Goal: Navigation & Orientation: Understand site structure

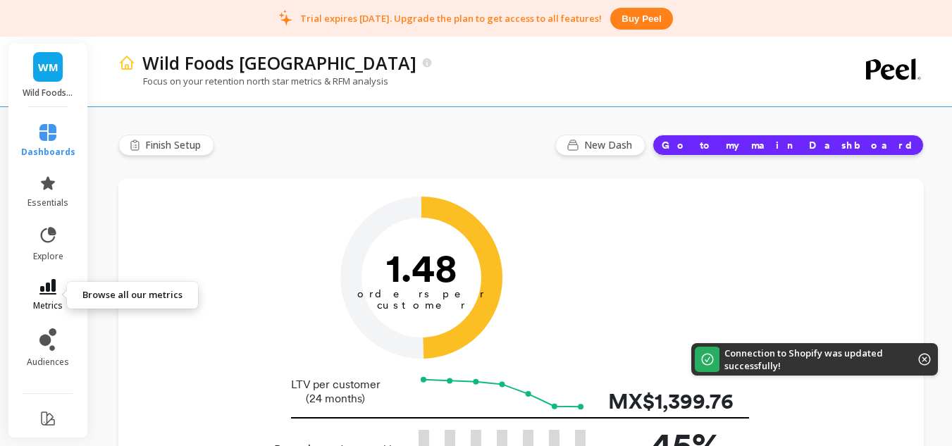
click at [37, 295] on link "metrics" at bounding box center [48, 295] width 54 height 32
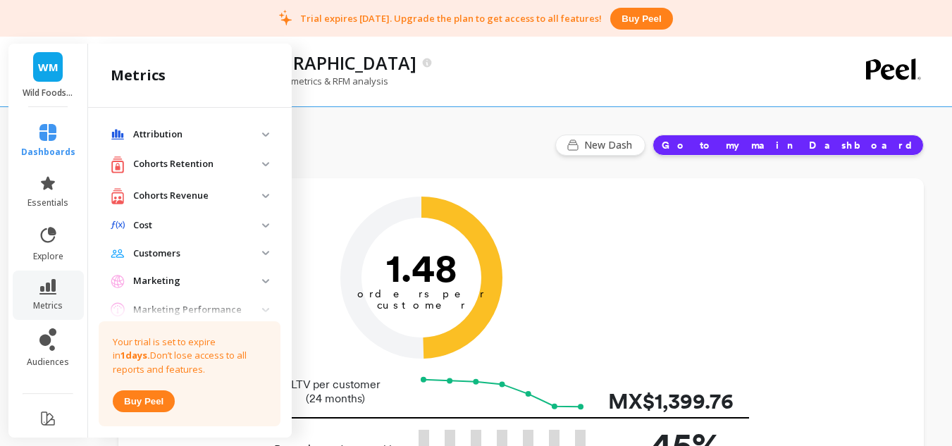
click at [245, 163] on p "Cohorts Retention" at bounding box center [197, 164] width 129 height 14
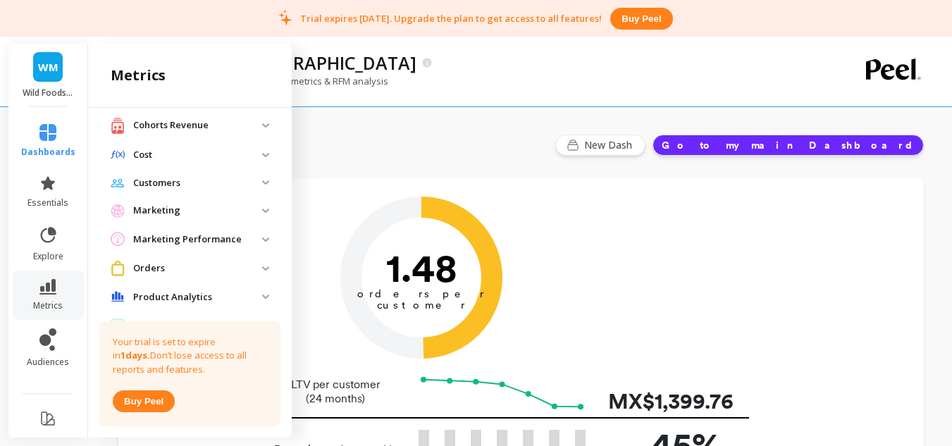
click at [219, 217] on p "Marketing" at bounding box center [197, 211] width 129 height 14
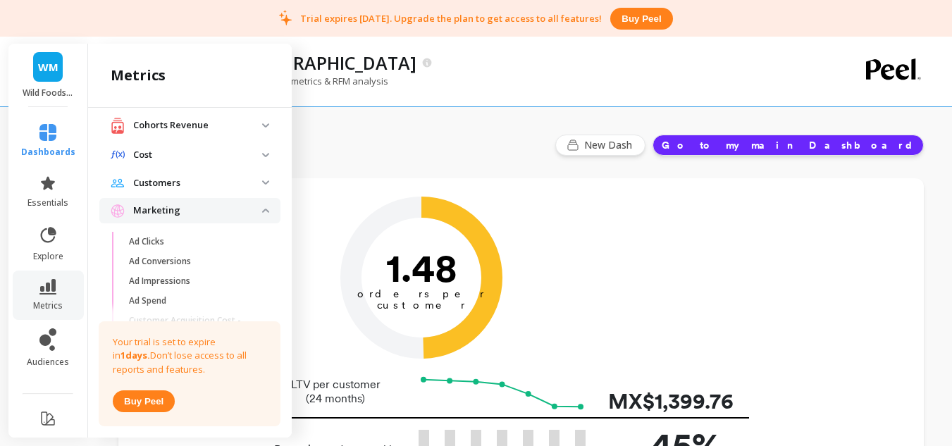
click at [219, 217] on p "Marketing" at bounding box center [197, 211] width 129 height 14
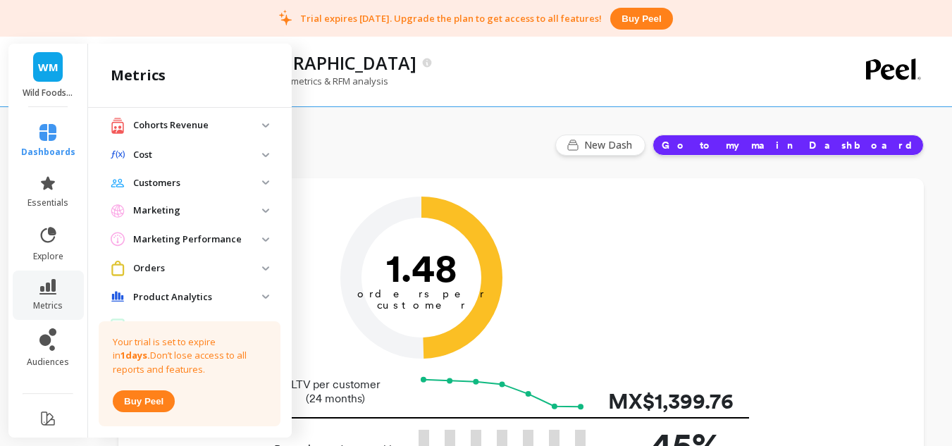
click at [215, 190] on p "Customers" at bounding box center [197, 183] width 129 height 14
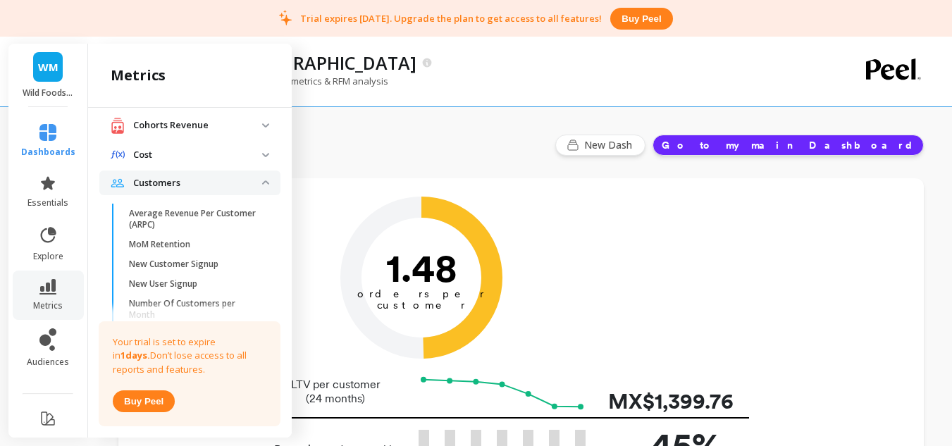
click at [215, 190] on p "Customers" at bounding box center [197, 183] width 129 height 14
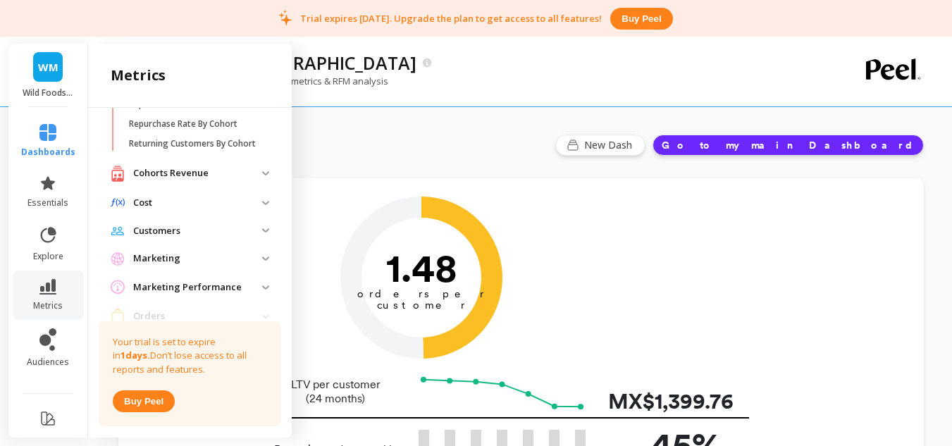
scroll to position [211, 0]
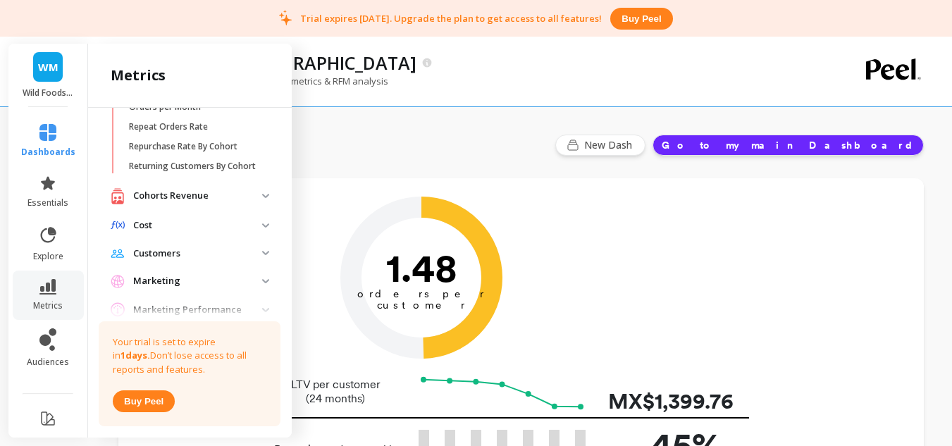
click at [206, 205] on div "Cohorts Revenue" at bounding box center [187, 196] width 152 height 18
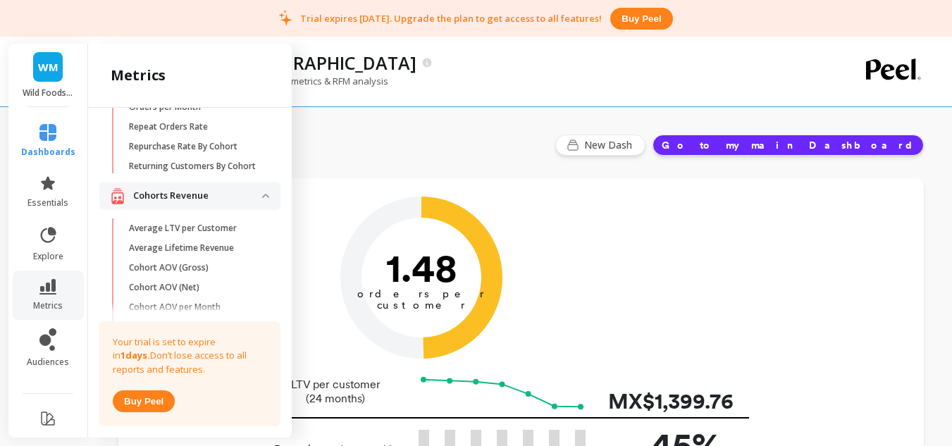
click at [213, 203] on p "Cohorts Revenue" at bounding box center [197, 196] width 129 height 14
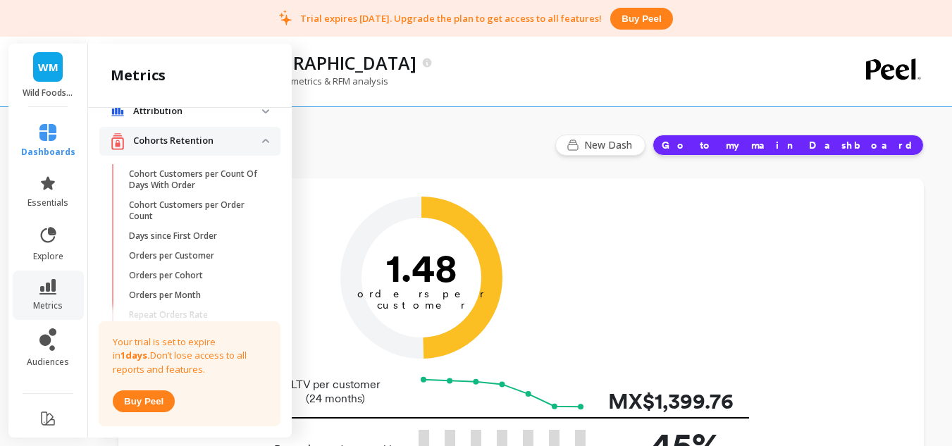
scroll to position [0, 0]
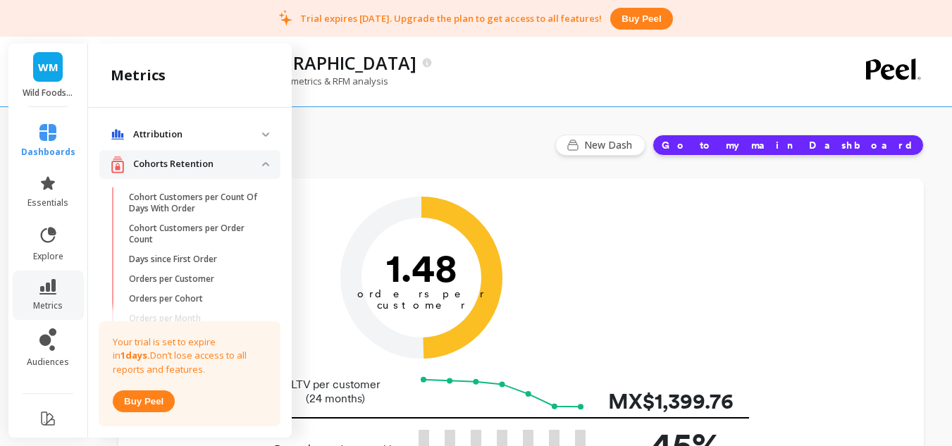
click at [228, 166] on p "Cohorts Retention" at bounding box center [197, 164] width 129 height 14
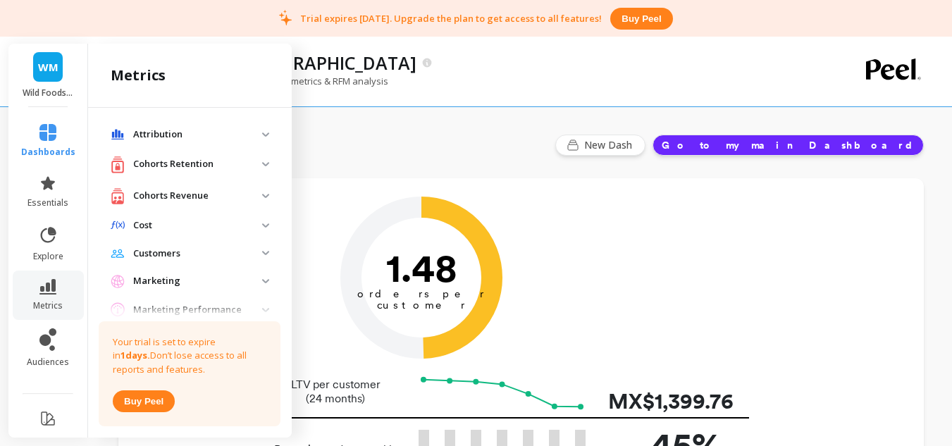
click at [200, 137] on p "Attribution" at bounding box center [197, 135] width 129 height 14
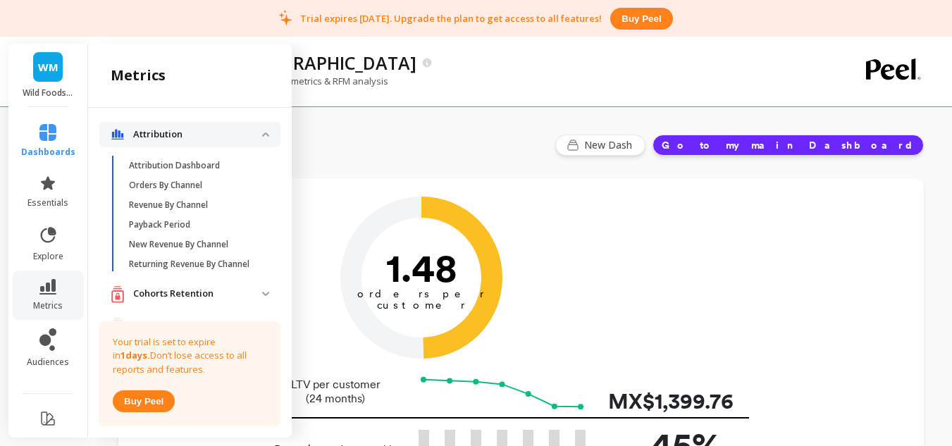
click at [201, 136] on p "Attribution" at bounding box center [197, 135] width 129 height 14
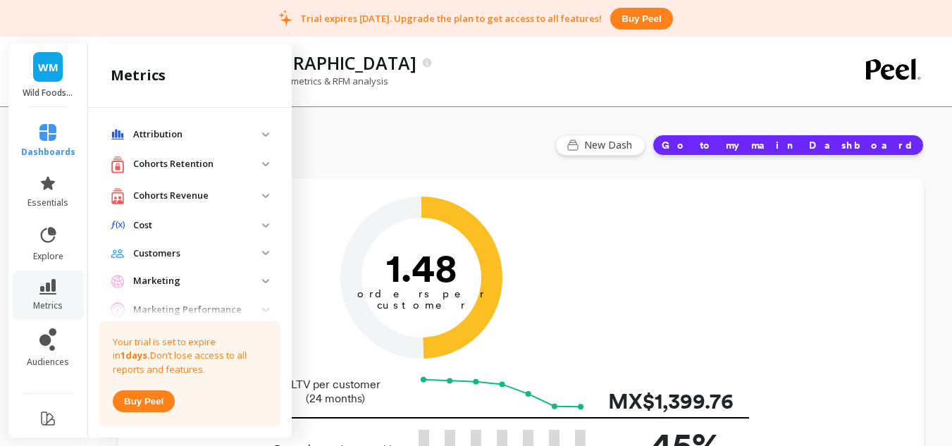
scroll to position [141, 0]
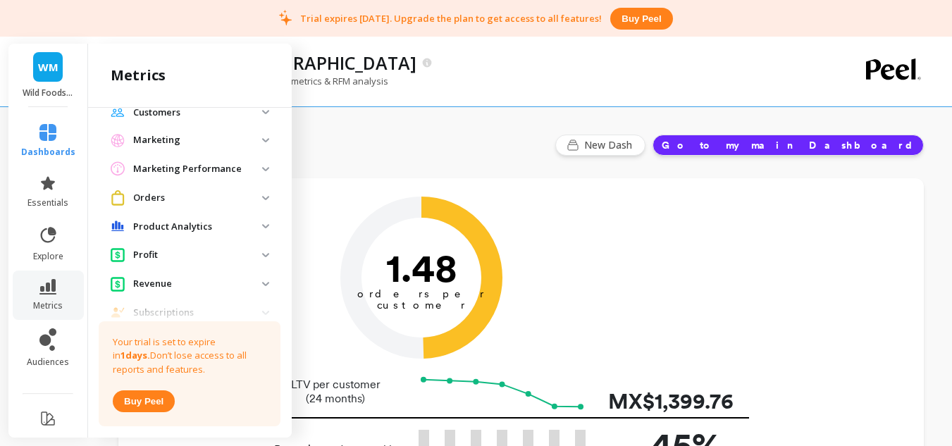
click at [216, 228] on p "Product Analytics" at bounding box center [197, 227] width 129 height 14
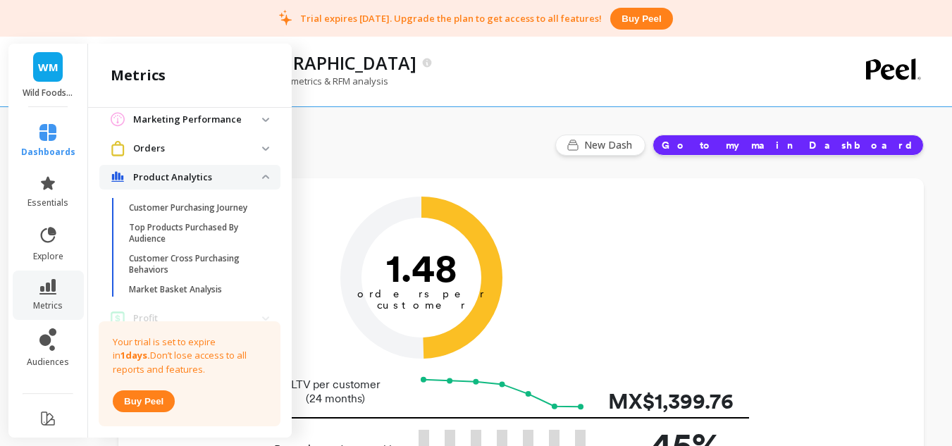
scroll to position [211, 0]
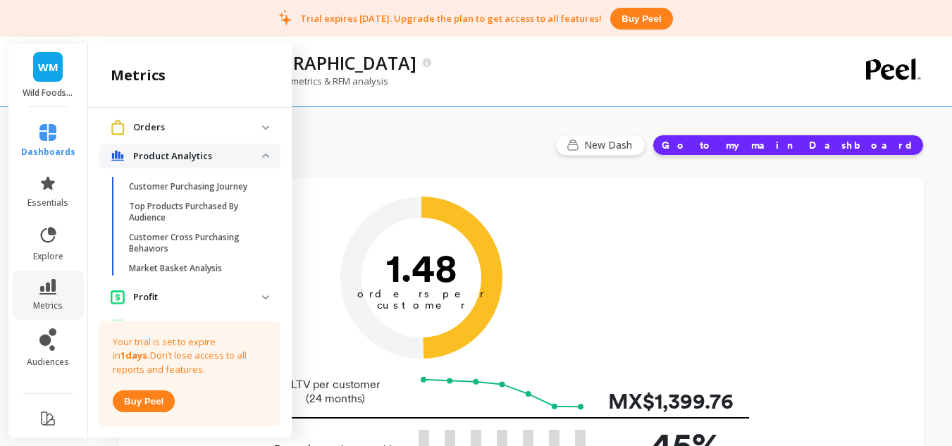
click at [185, 160] on p "Product Analytics" at bounding box center [197, 156] width 129 height 14
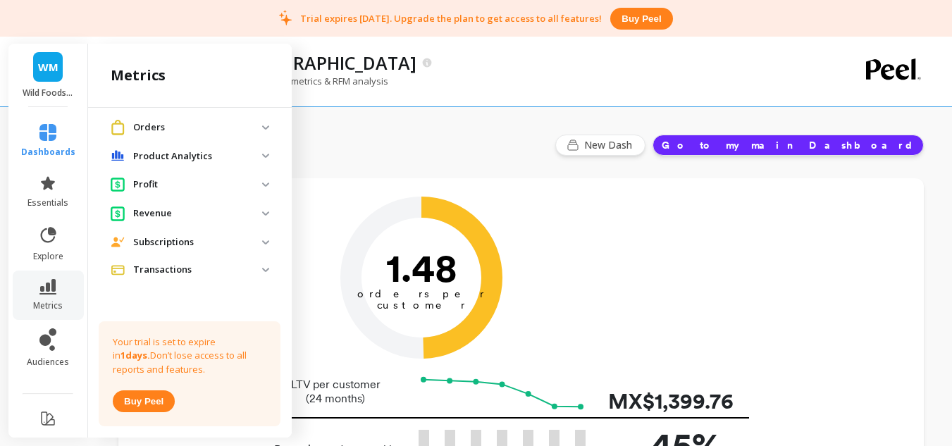
click at [185, 188] on p "Profit" at bounding box center [197, 185] width 129 height 14
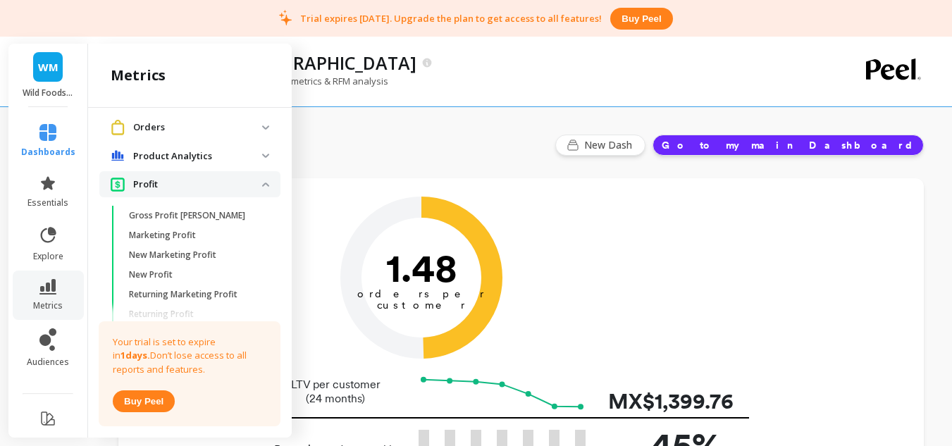
click at [187, 183] on p "Profit" at bounding box center [197, 185] width 129 height 14
